Goal: Check status: Check status

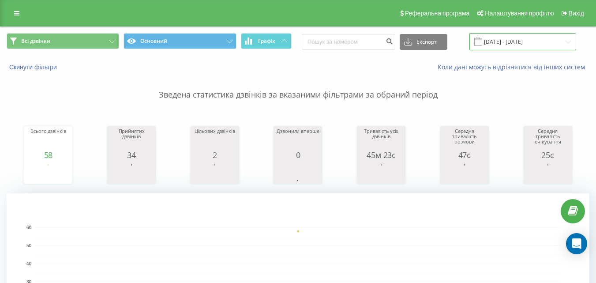
click at [510, 38] on input "[DATE] - [DATE]" at bounding box center [523, 41] width 107 height 17
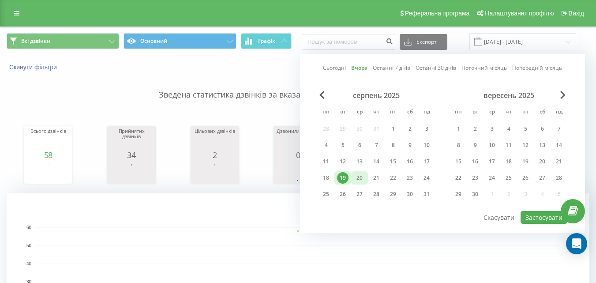
click at [358, 177] on div "20" at bounding box center [359, 177] width 11 height 11
click at [537, 222] on button "Застосувати" at bounding box center [544, 217] width 47 height 13
type input "[DATE] - [DATE]"
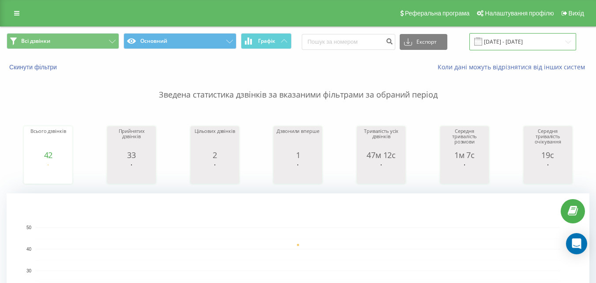
click at [496, 38] on input "[DATE] - [DATE]" at bounding box center [523, 41] width 107 height 17
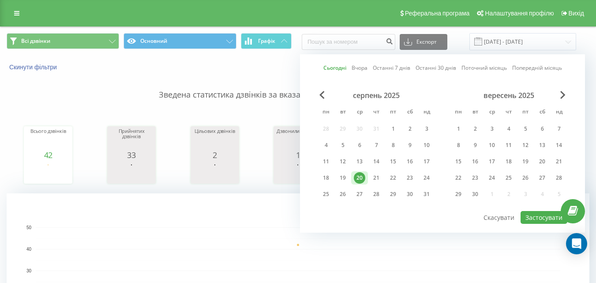
click at [357, 177] on div "20" at bounding box center [359, 177] width 11 height 11
click at [543, 217] on button "Застосувати" at bounding box center [544, 217] width 47 height 13
